Goal: Complete application form

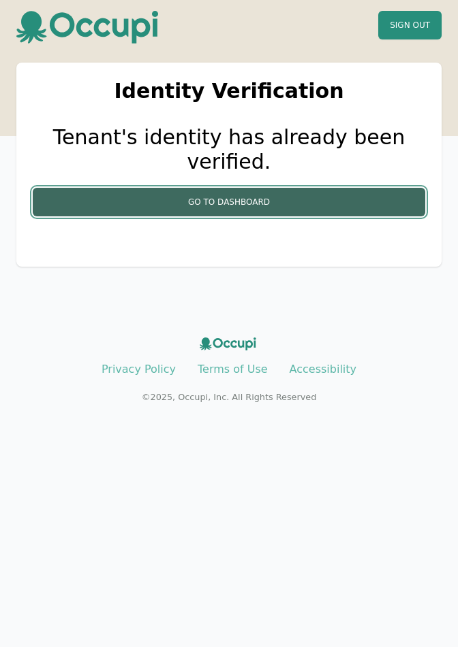
click at [209, 188] on button "Go to Dashboard" at bounding box center [229, 202] width 392 height 29
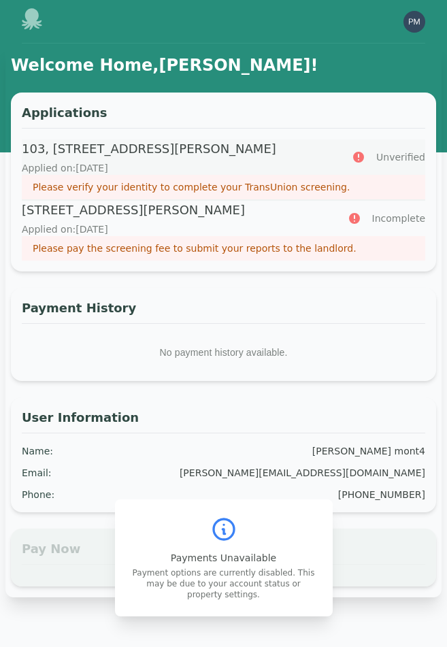
click at [200, 186] on p "Please verify your identity to complete your TransUnion screening." at bounding box center [224, 187] width 382 height 14
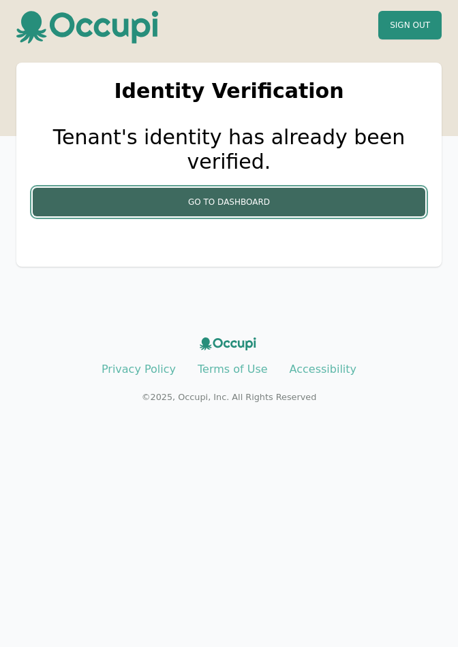
click at [202, 188] on button "Go to Dashboard" at bounding box center [229, 202] width 392 height 29
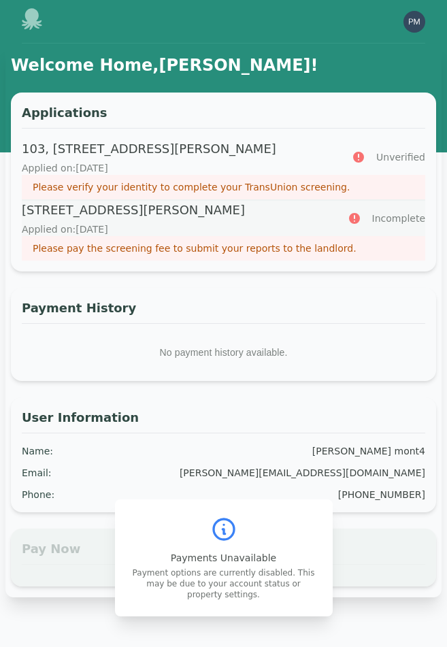
click at [298, 244] on p "Please pay the screening fee to submit your reports to the landlord." at bounding box center [224, 249] width 382 height 14
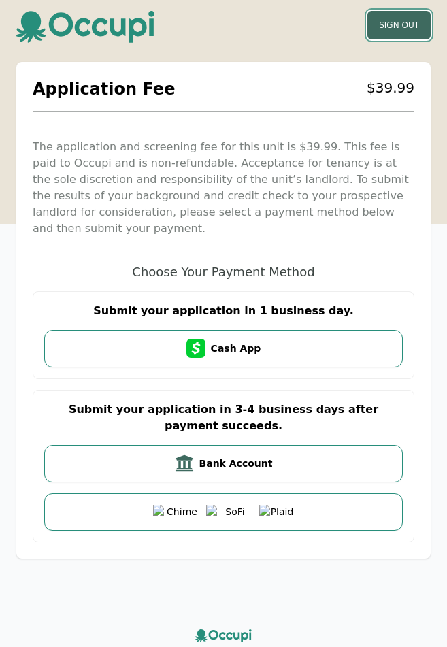
click at [383, 18] on button "Sign Out" at bounding box center [399, 25] width 63 height 29
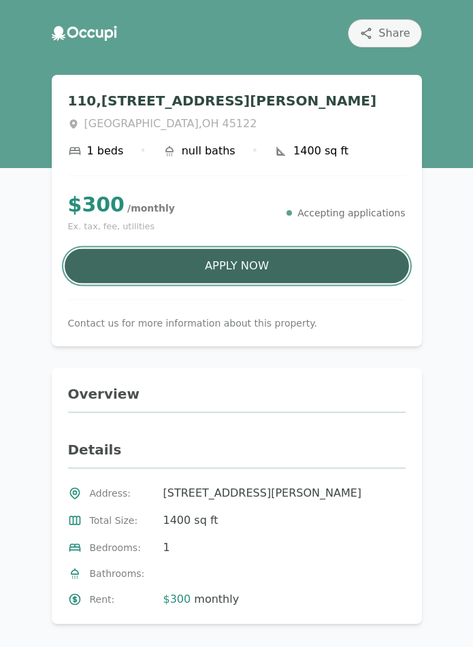
click at [234, 255] on button "Apply Now" at bounding box center [237, 266] width 344 height 35
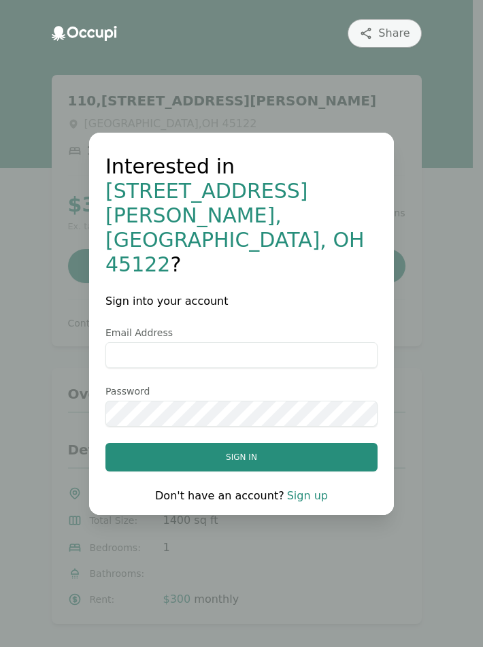
click at [257, 342] on input "Email Address" at bounding box center [242, 355] width 272 height 26
type input "**********"
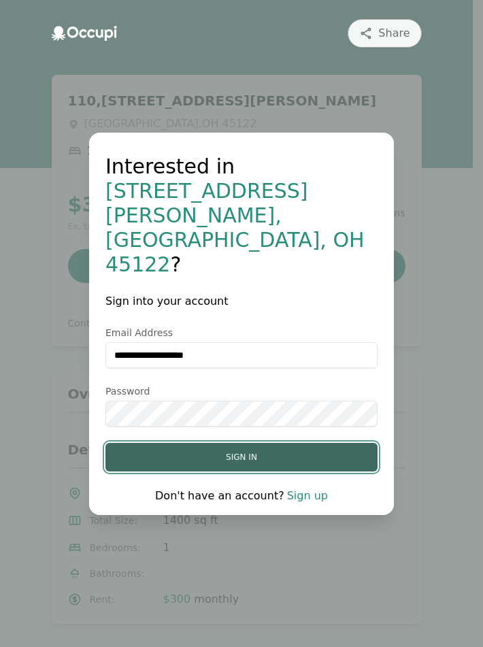
click at [280, 443] on button "Sign in" at bounding box center [242, 457] width 272 height 29
